Goal: Transaction & Acquisition: Download file/media

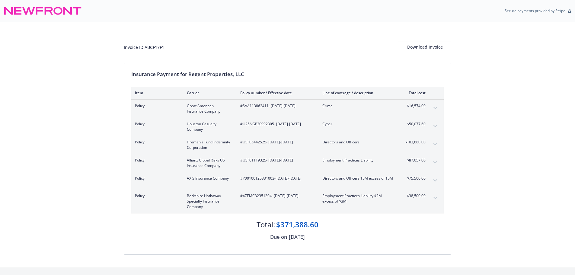
click at [11, 105] on div "Invoice ID: ABCF17F1 Download Invoice Insurance Payment for Regent Properties, …" at bounding box center [287, 144] width 575 height 245
drag, startPoint x: 170, startPoint y: 48, endPoint x: 147, endPoint y: 49, distance: 23.0
click at [147, 49] on div "Invoice ID: ABCF17F1 Download Invoice" at bounding box center [287, 47] width 327 height 12
copy div "ABCF17F1"
